Goal: Transaction & Acquisition: Book appointment/travel/reservation

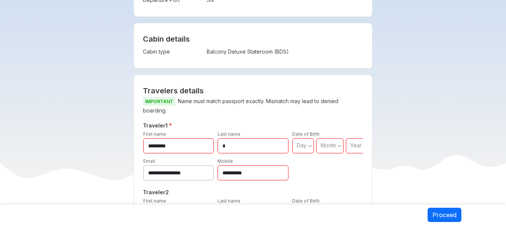
scroll to position [225, 0]
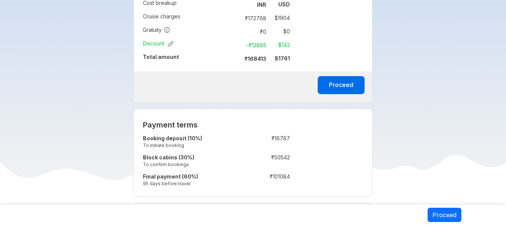
scroll to position [451, 0]
